Goal: Information Seeking & Learning: Check status

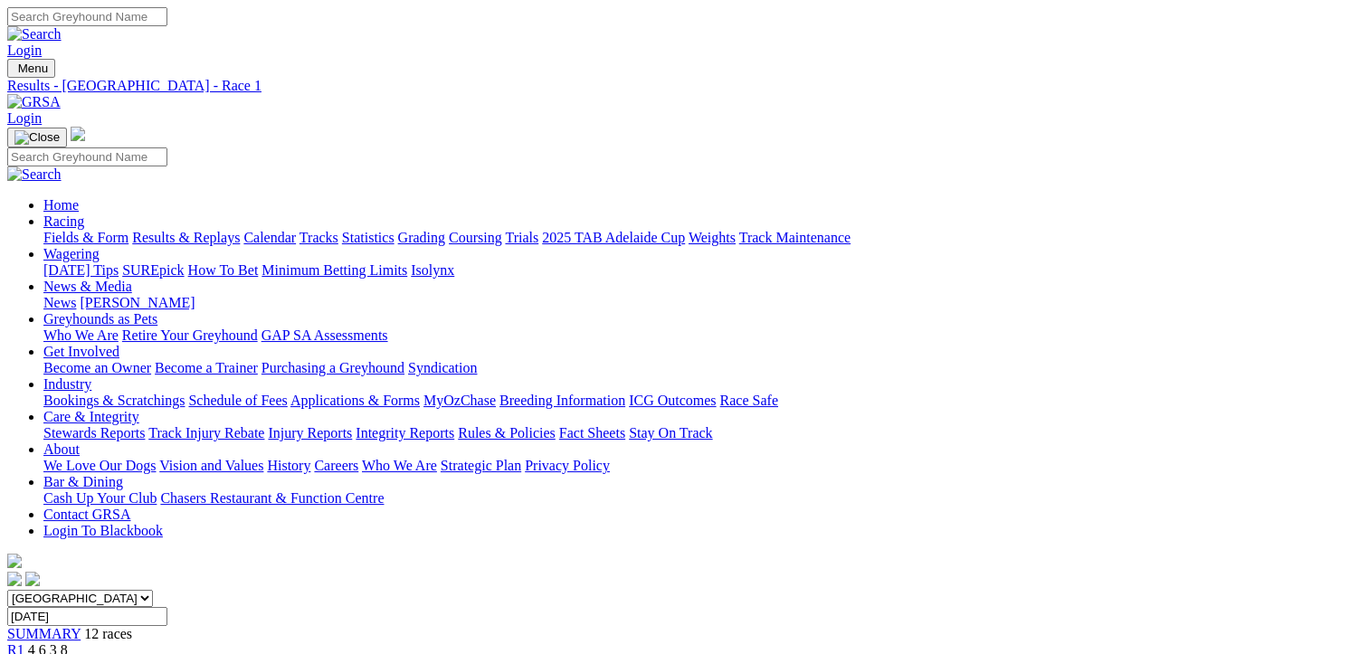
click at [24, 653] on span "R2" at bounding box center [15, 666] width 17 height 15
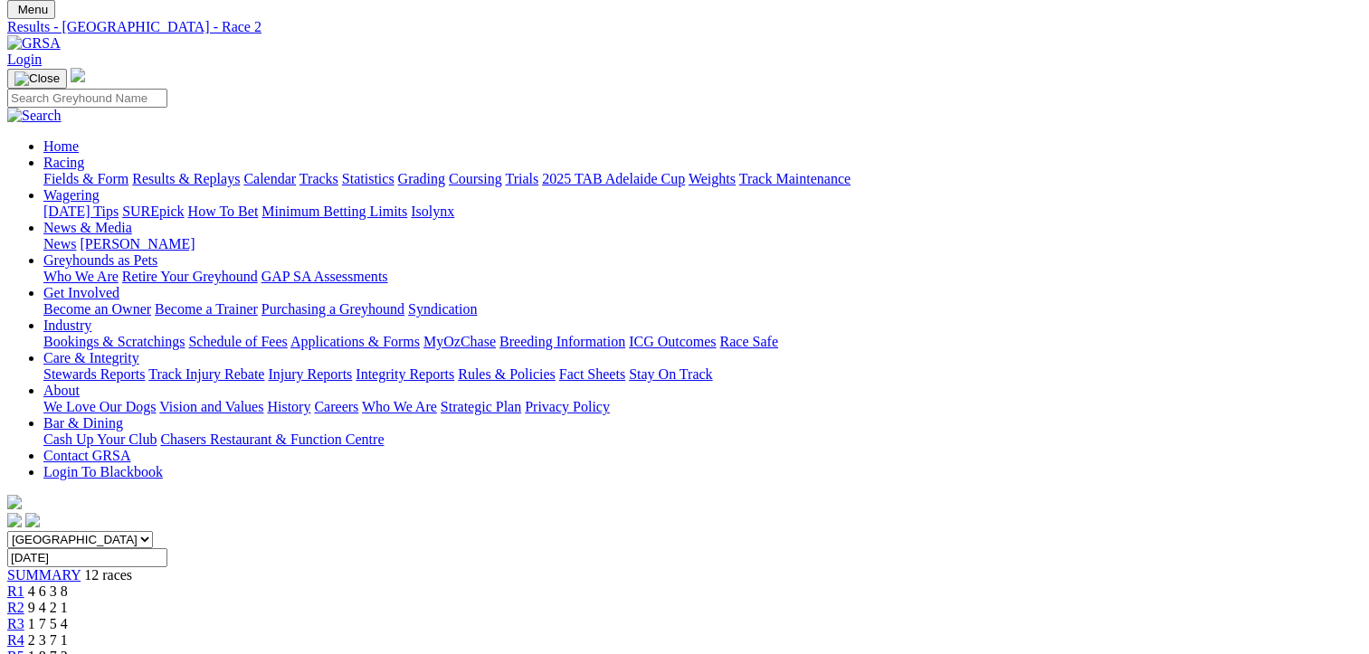
scroll to position [90, 0]
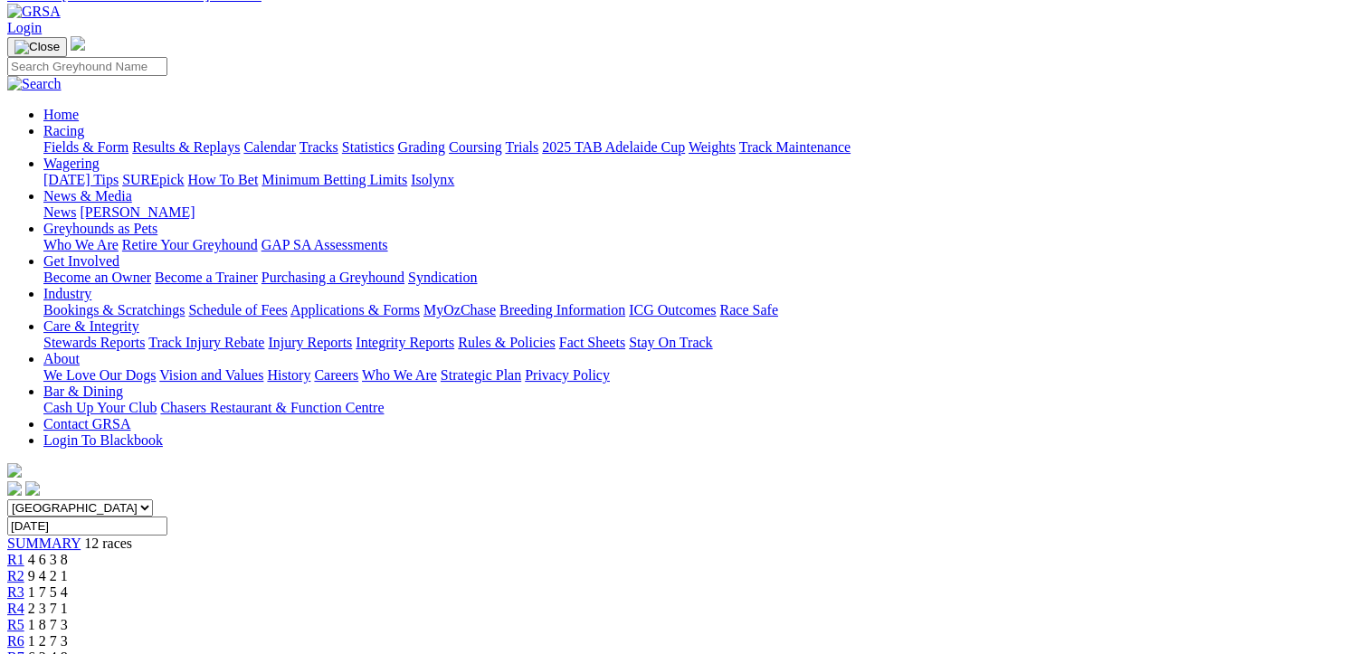
click at [24, 584] on span "R3" at bounding box center [15, 591] width 17 height 15
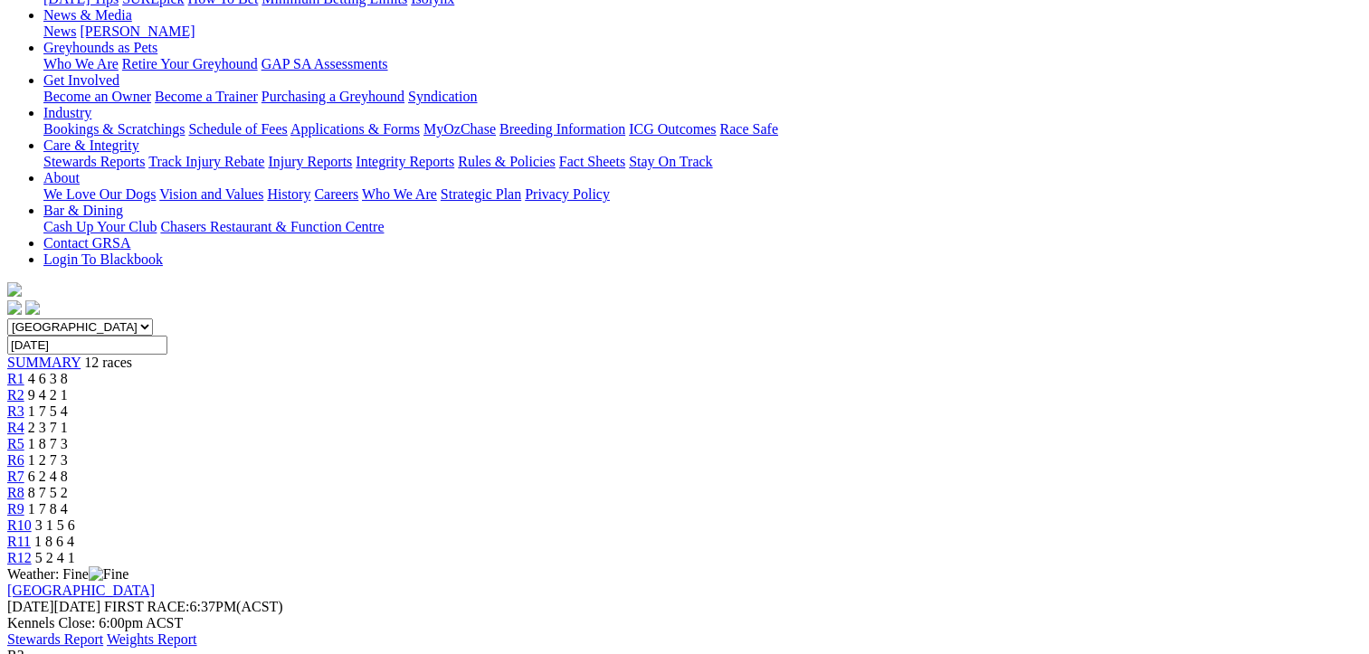
scroll to position [181, 0]
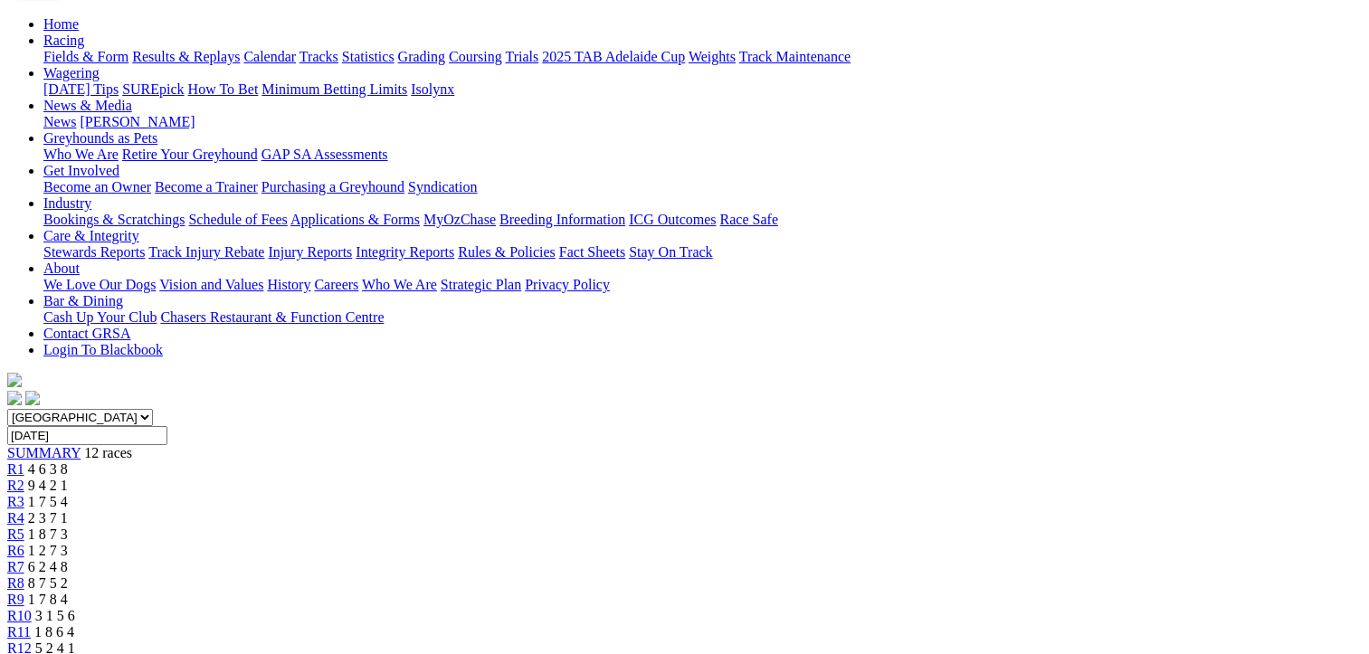
click at [24, 510] on span "R4" at bounding box center [15, 517] width 17 height 15
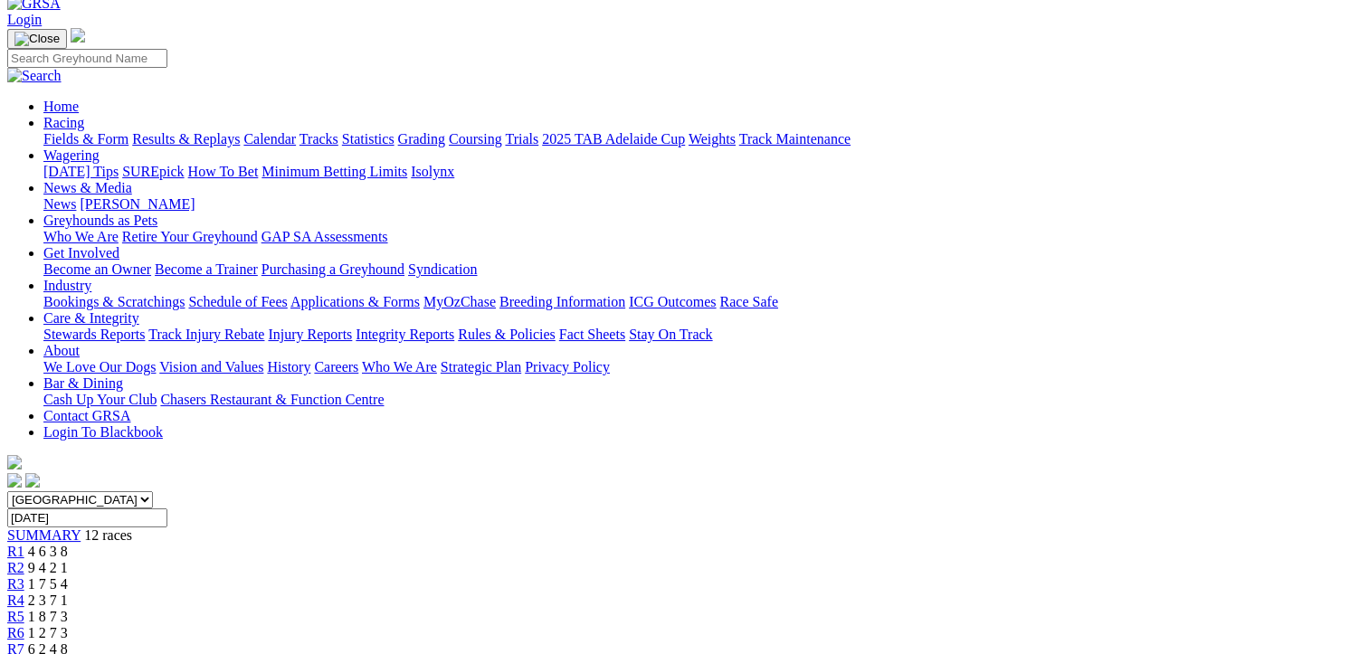
scroll to position [90, 0]
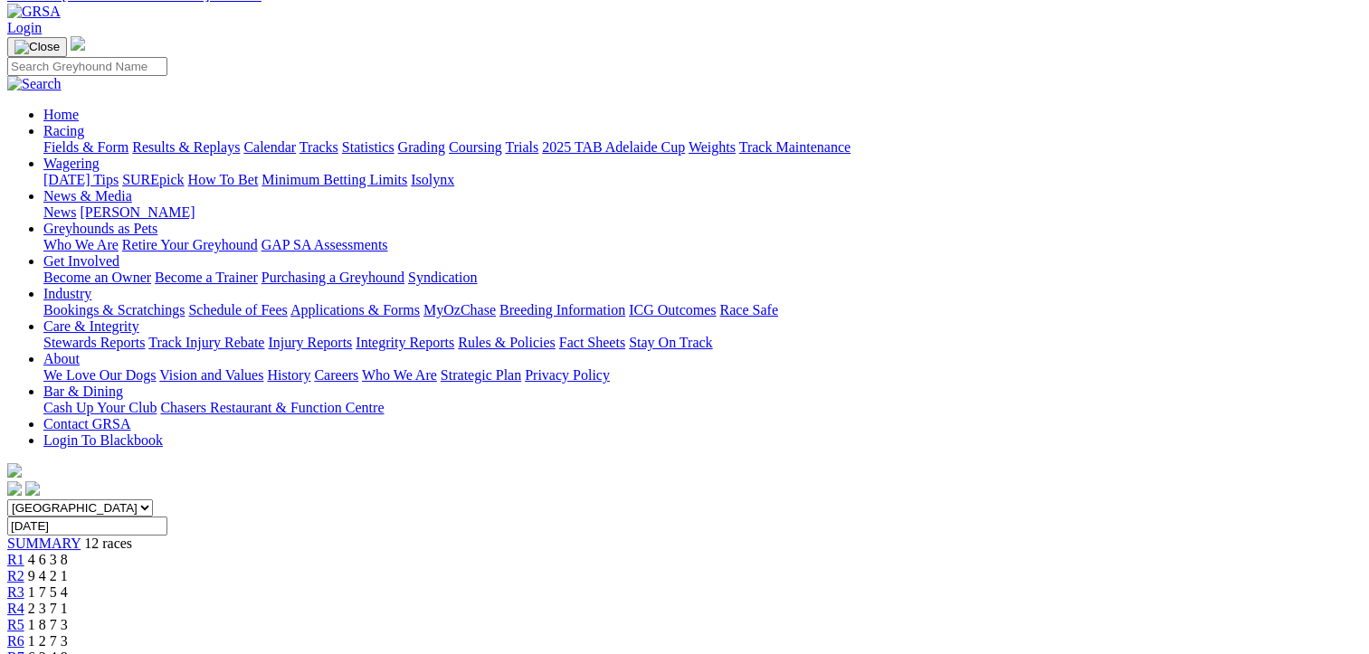
click at [24, 617] on span "R5" at bounding box center [15, 624] width 17 height 15
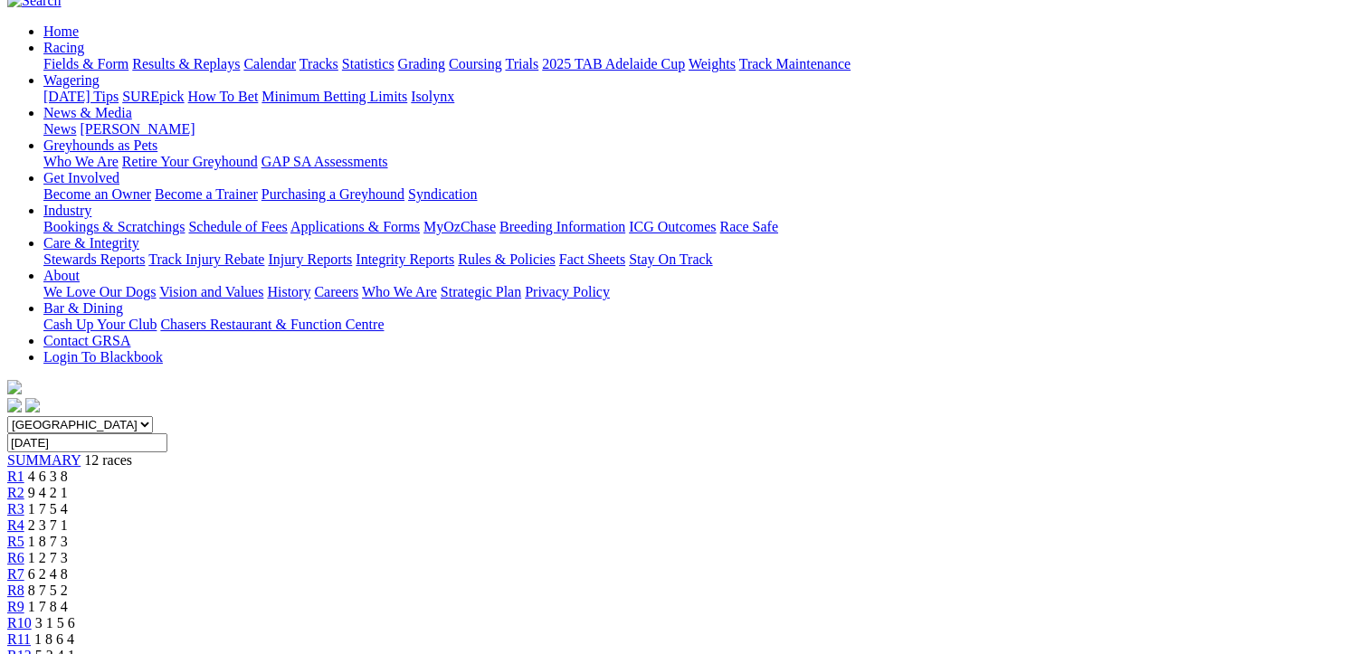
scroll to position [181, 0]
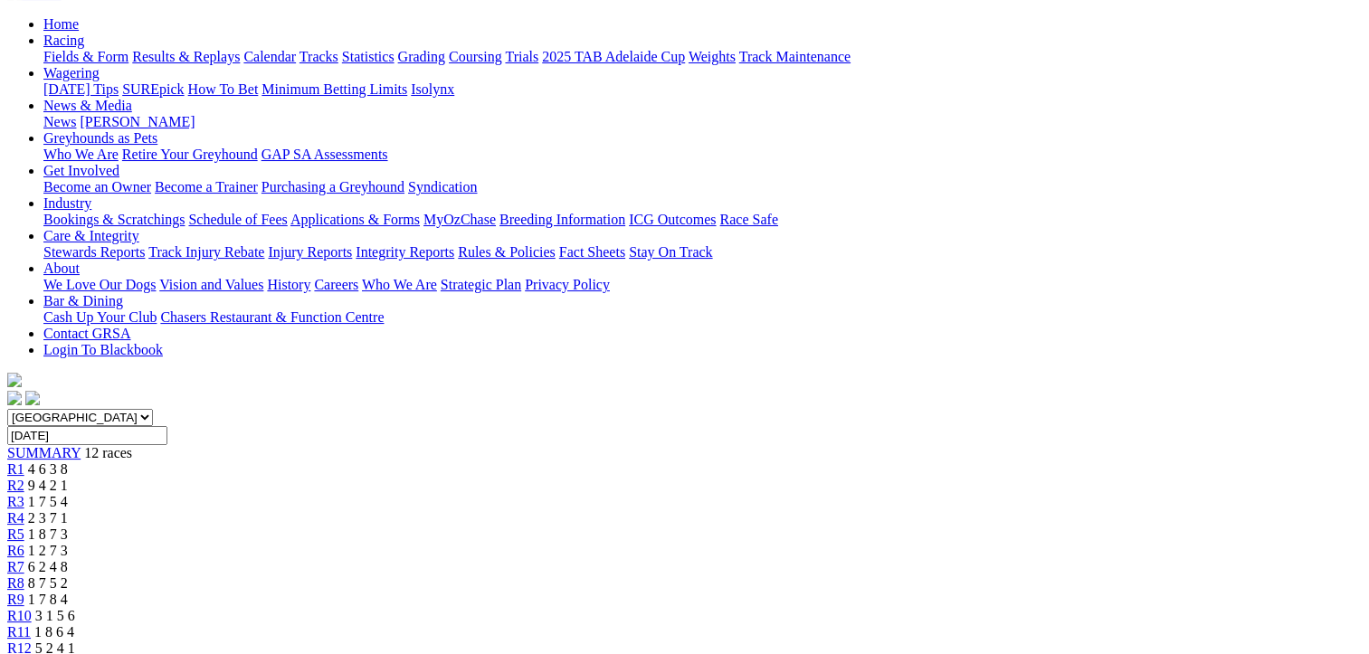
click at [24, 543] on link "R6" at bounding box center [15, 550] width 17 height 15
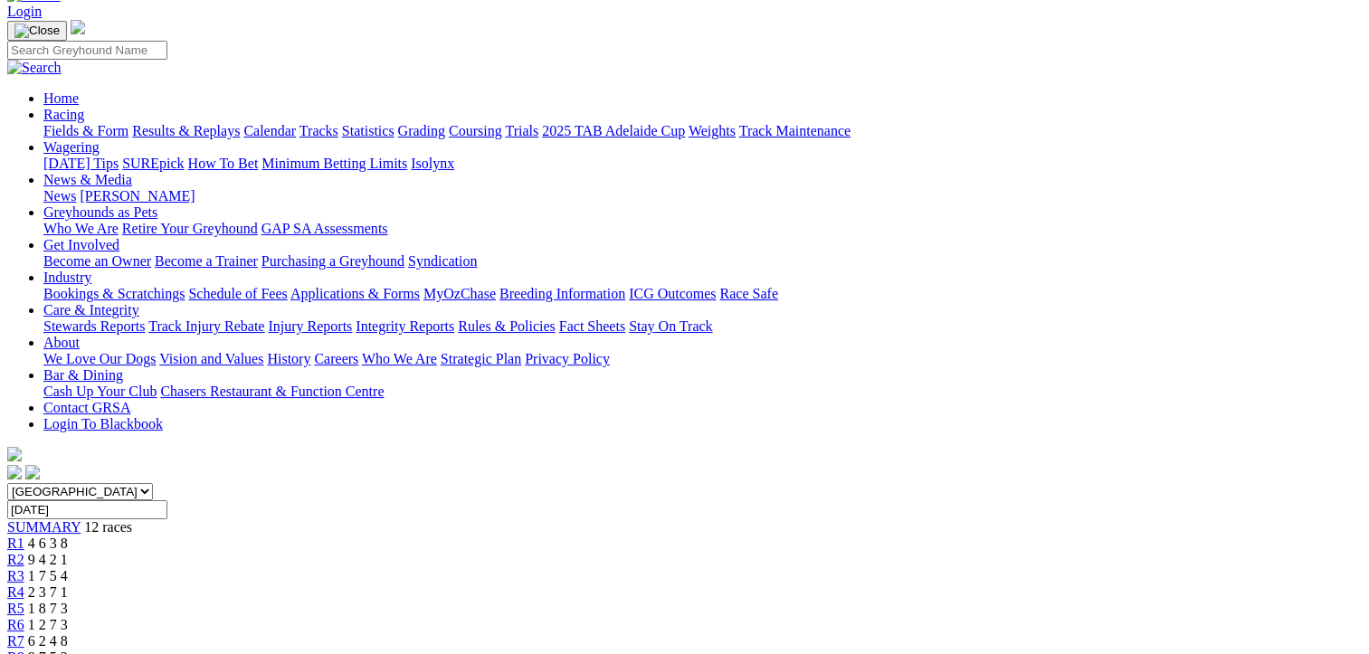
scroll to position [90, 0]
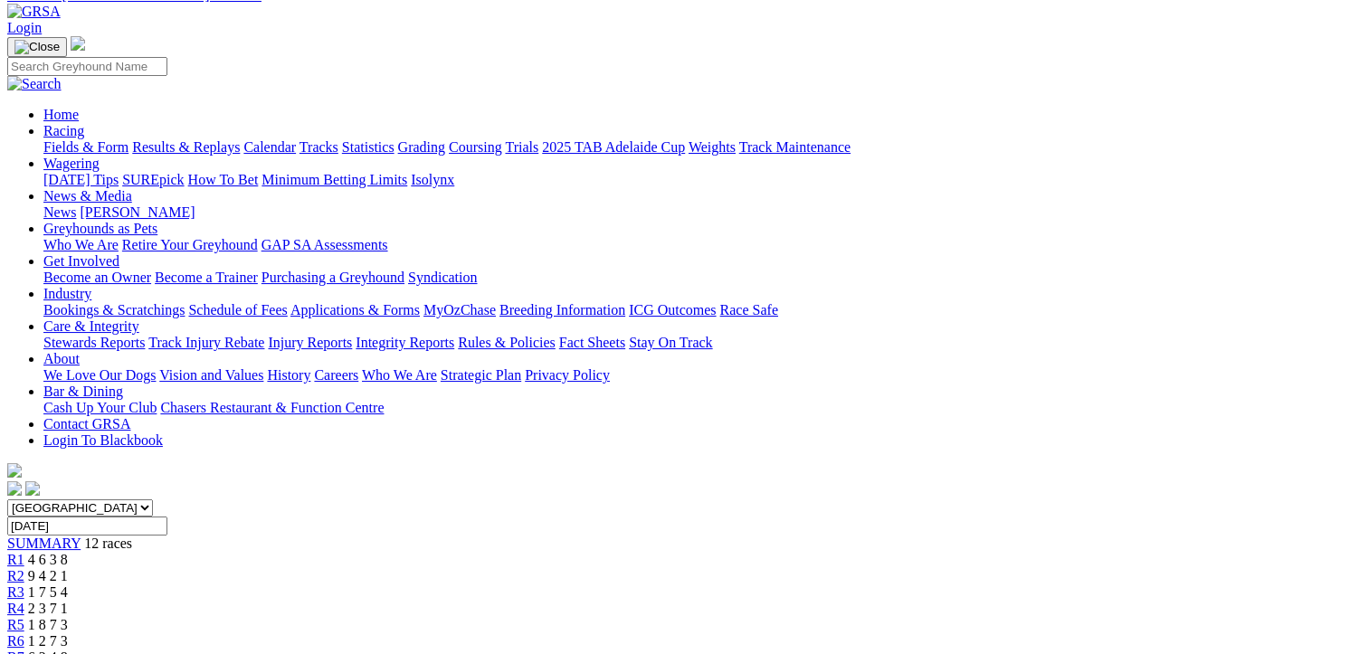
click at [24, 650] on span "R7" at bounding box center [15, 657] width 17 height 15
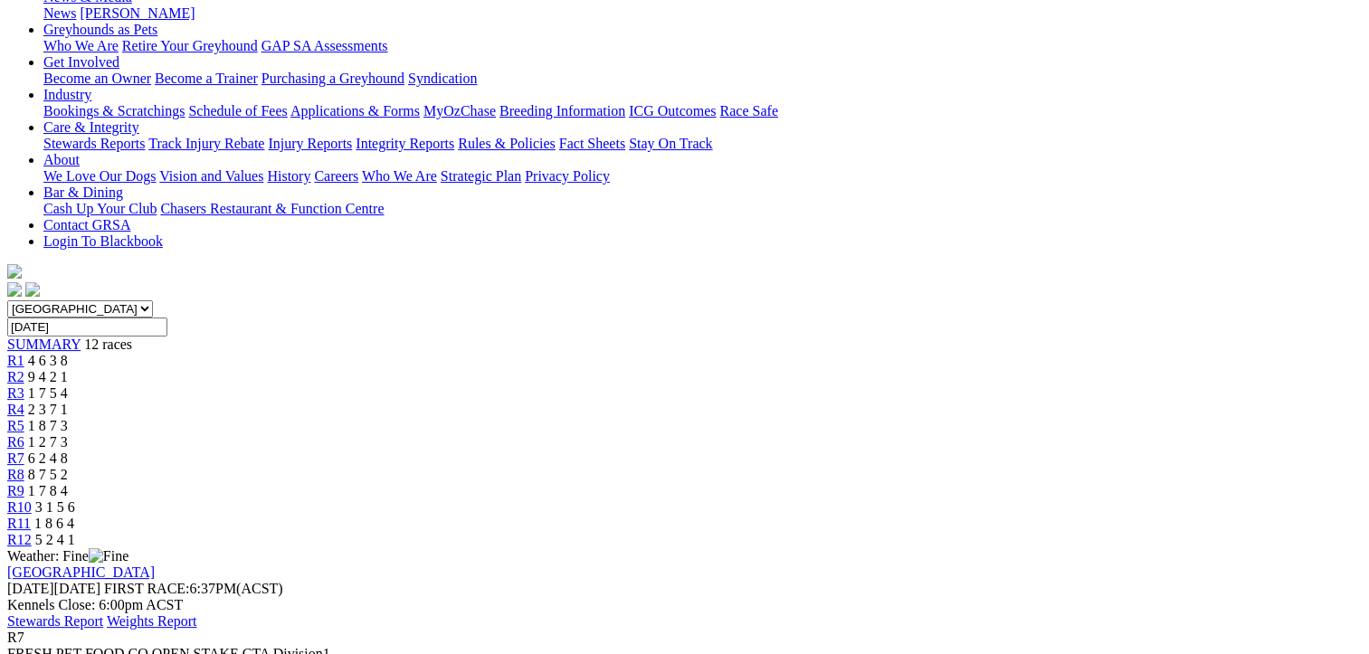
scroll to position [181, 0]
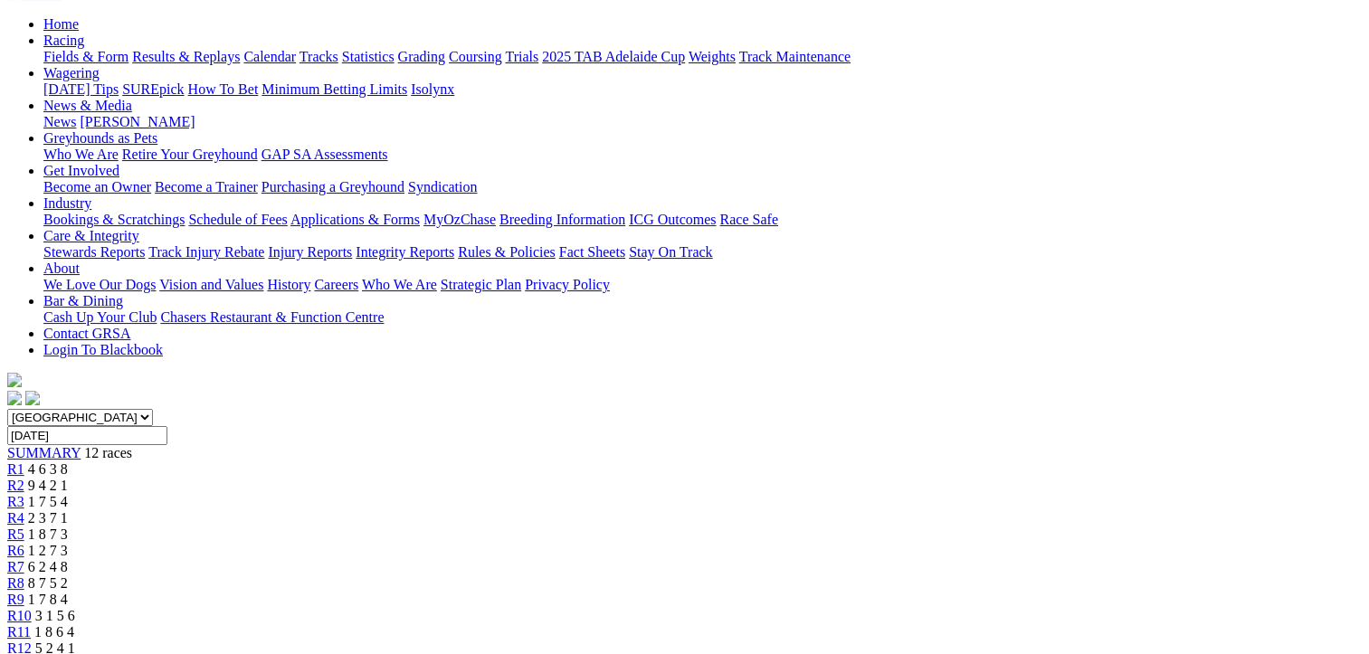
click at [24, 575] on span "R8" at bounding box center [15, 582] width 17 height 15
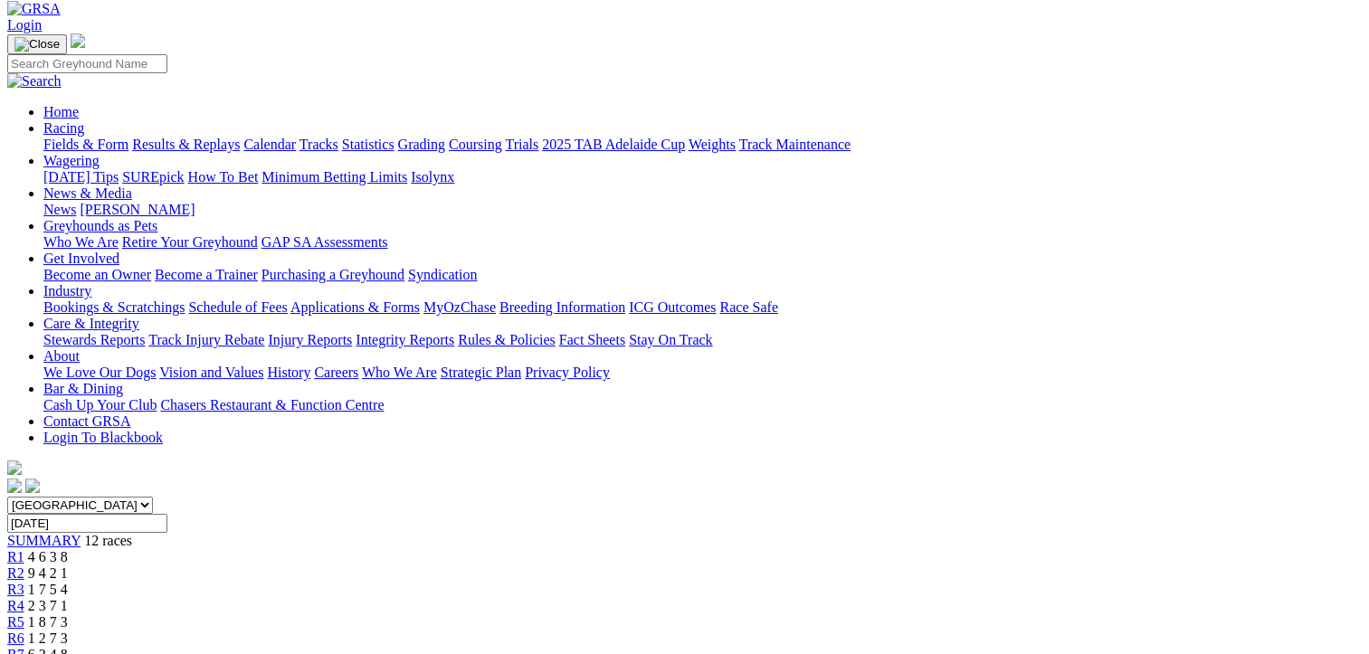
scroll to position [90, 0]
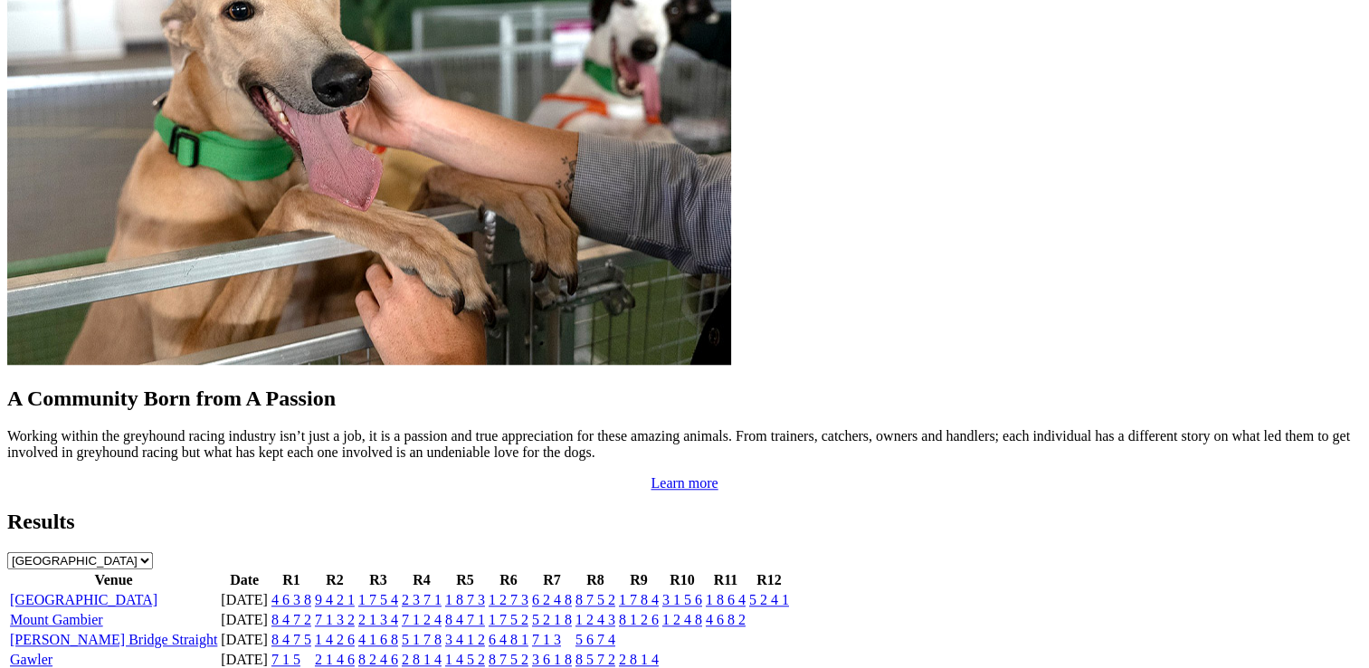
scroll to position [1538, 0]
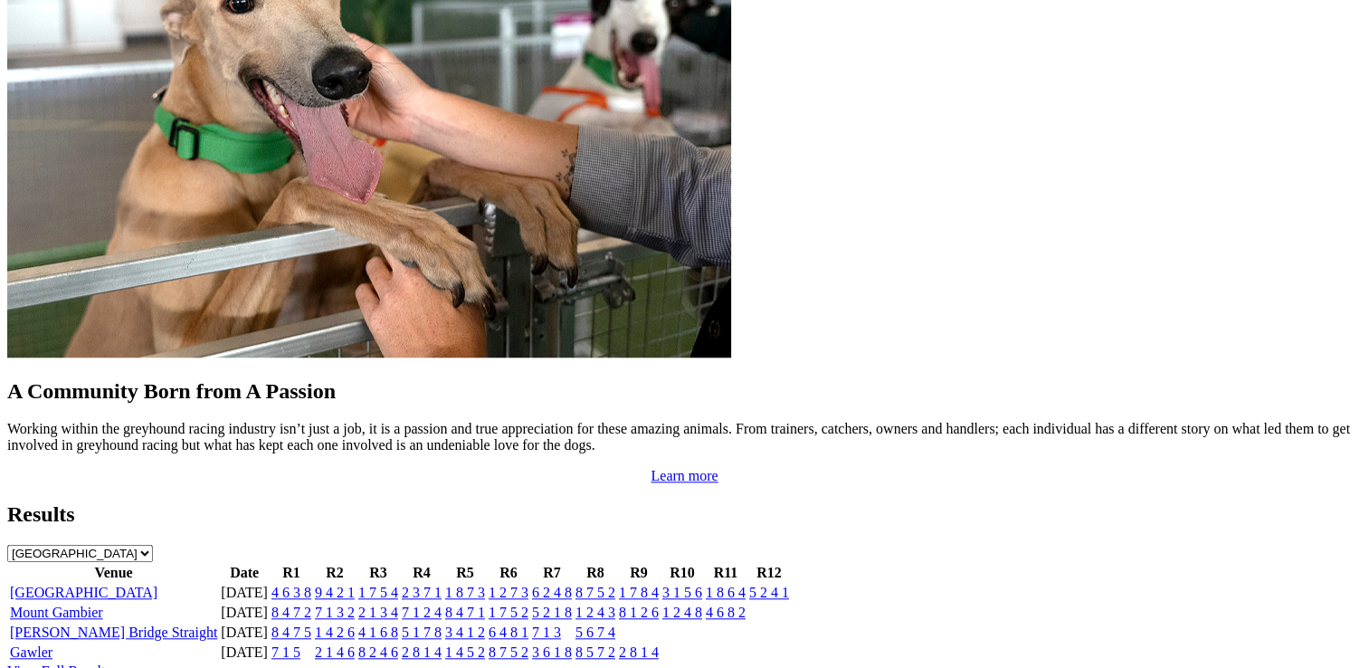
click at [572, 584] on link "6 2 4 8" at bounding box center [552, 591] width 40 height 15
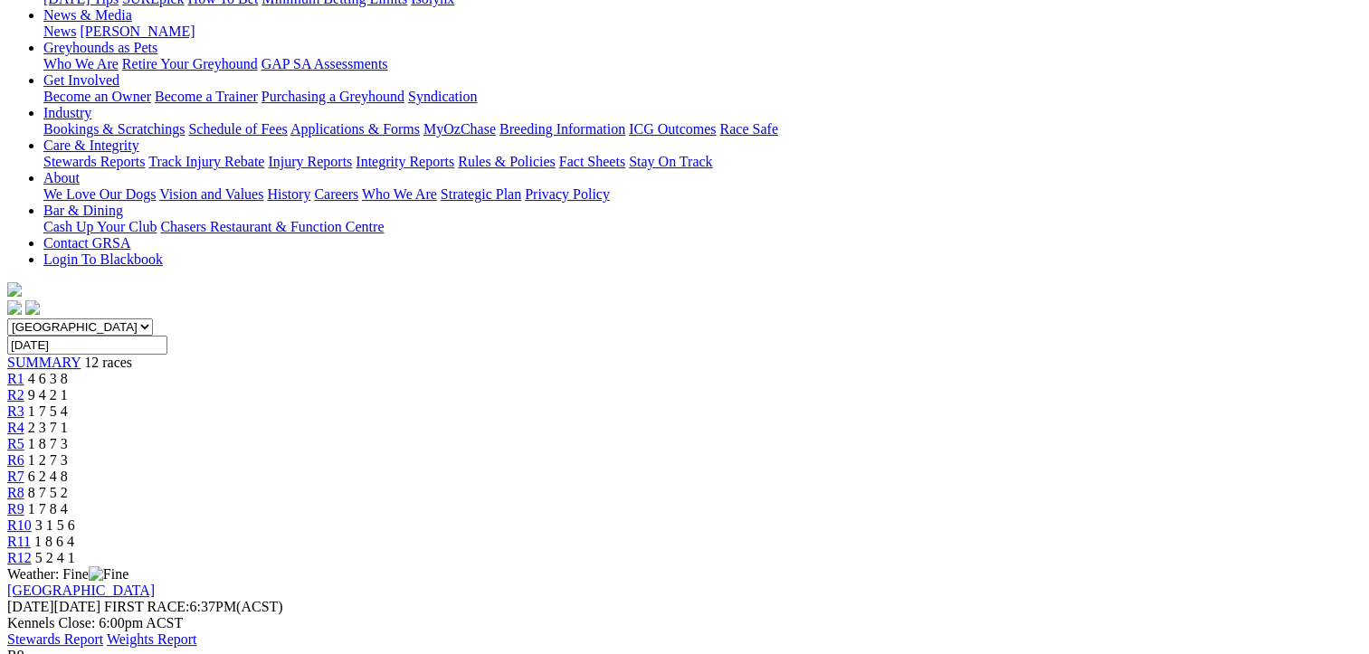
scroll to position [181, 0]
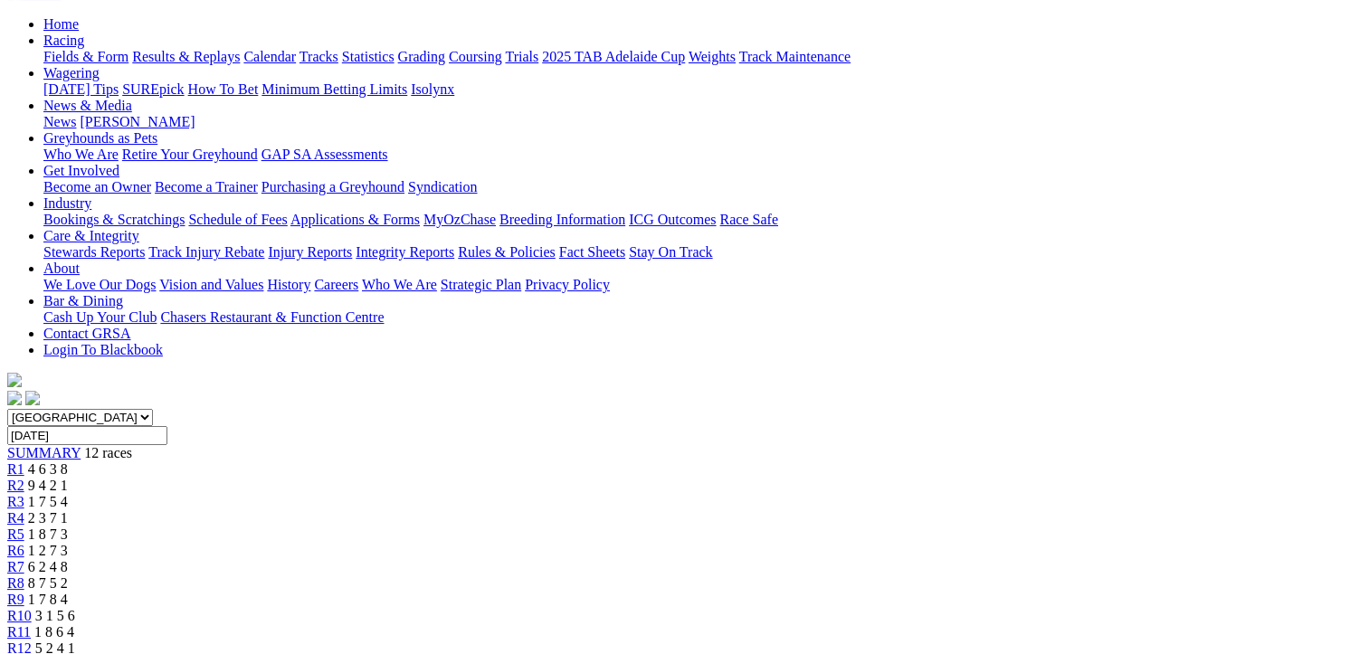
click at [32, 608] on span "R10" at bounding box center [19, 615] width 24 height 15
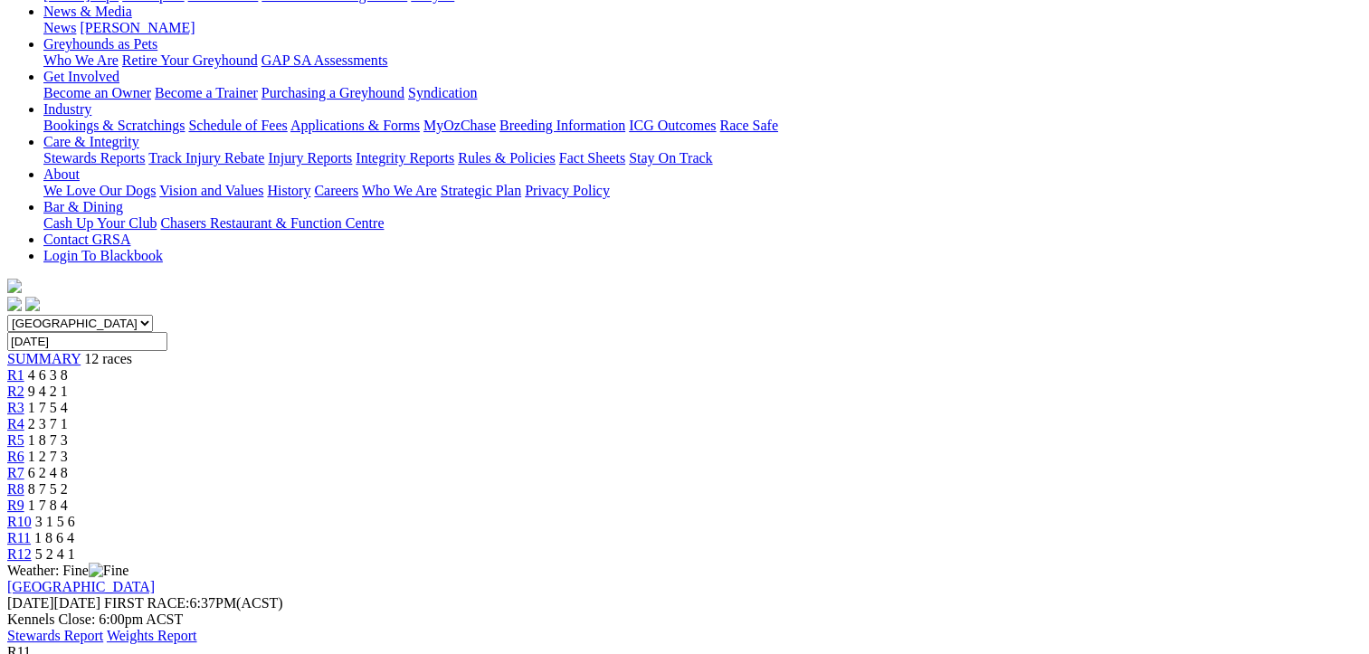
scroll to position [181, 0]
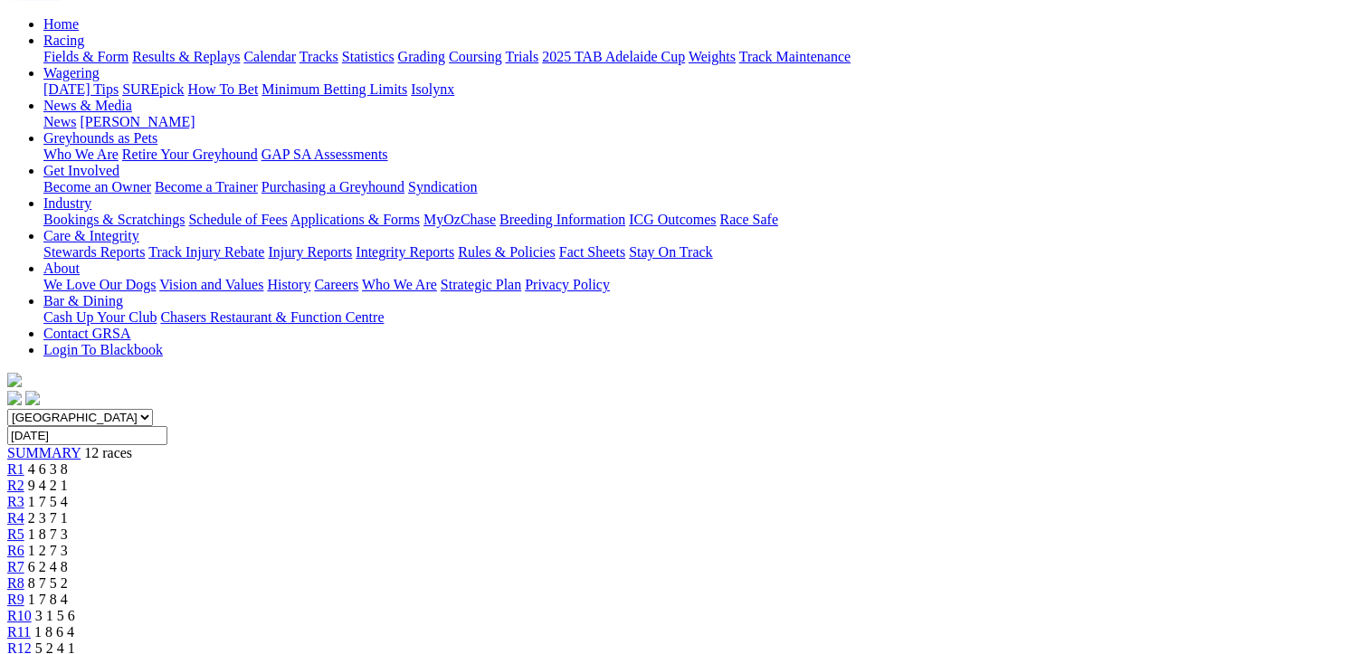
click at [32, 640] on span "R12" at bounding box center [19, 647] width 24 height 15
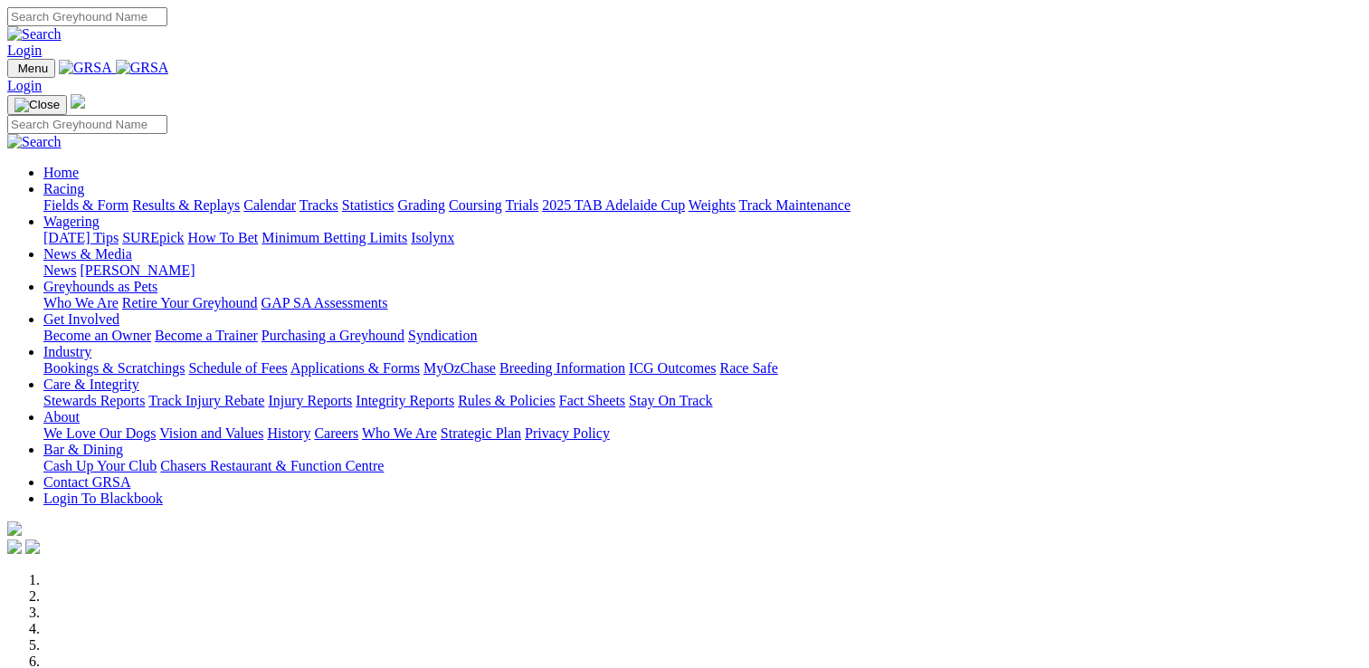
scroll to position [543, 0]
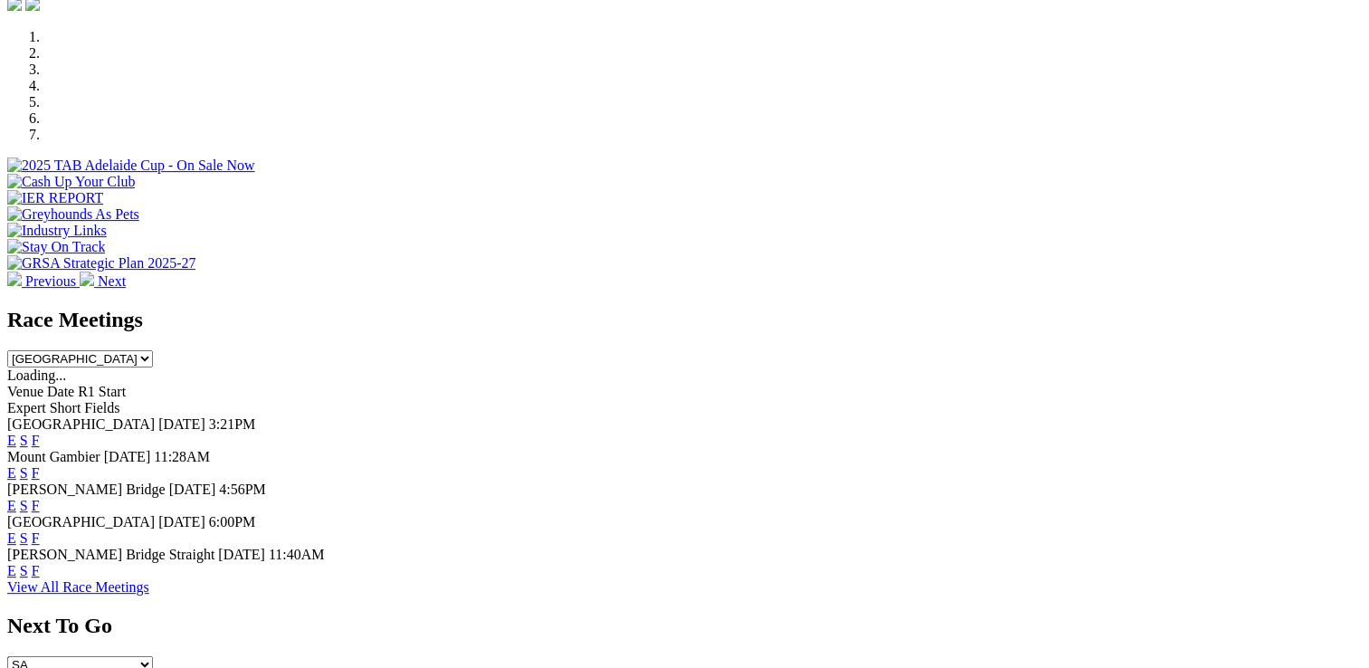
click at [40, 432] on link "F" at bounding box center [36, 439] width 8 height 15
